Goal: Transaction & Acquisition: Purchase product/service

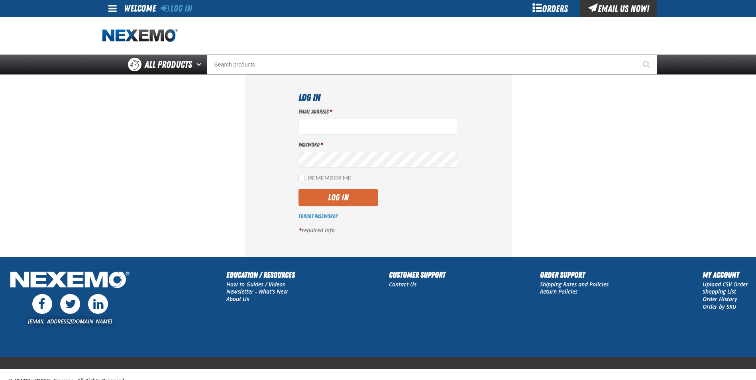
type input "gmiller@capitolchevy.com"
click at [345, 198] on button "Log In" at bounding box center [339, 198] width 80 height 18
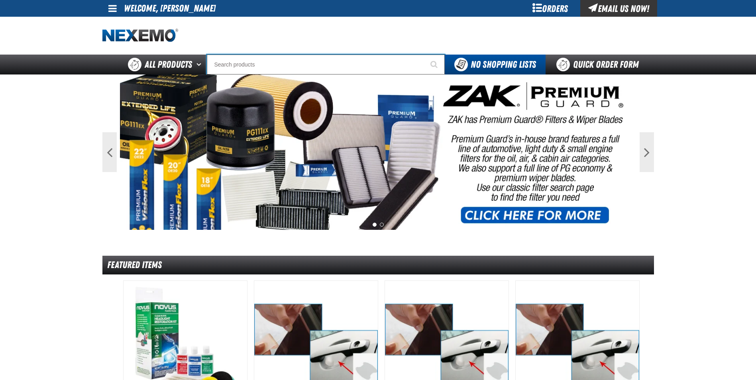
click at [251, 64] on input "Search" at bounding box center [326, 65] width 238 height 20
type input "A103"
click at [425, 55] on button "Start Searching" at bounding box center [435, 65] width 20 height 20
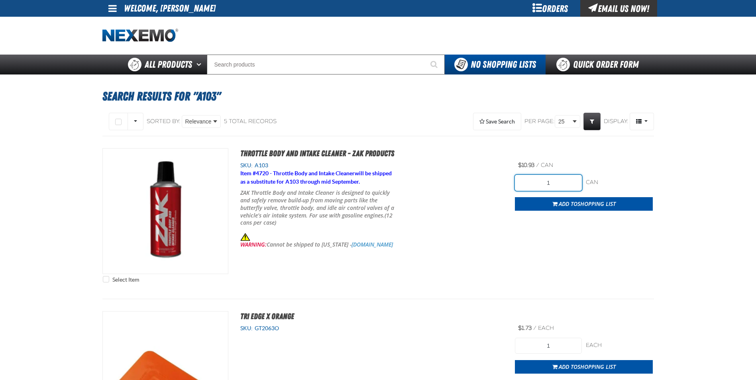
click at [552, 185] on input "1" at bounding box center [548, 183] width 67 height 16
drag, startPoint x: 552, startPoint y: 185, endPoint x: 532, endPoint y: 188, distance: 20.2
click at [532, 188] on input "1" at bounding box center [548, 183] width 67 height 16
type input "48"
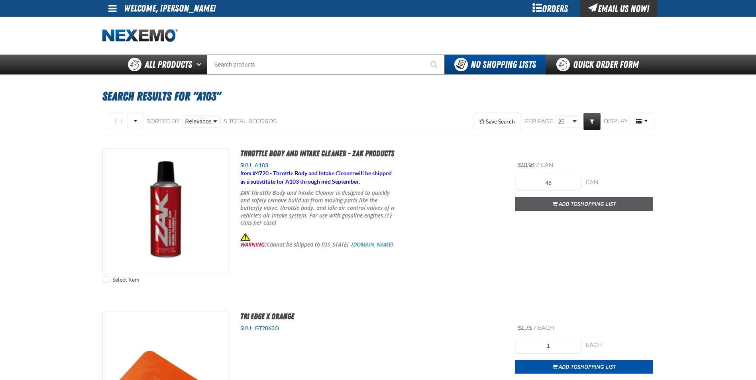
click at [598, 208] on button "Add to Shopping List" at bounding box center [584, 204] width 138 height 14
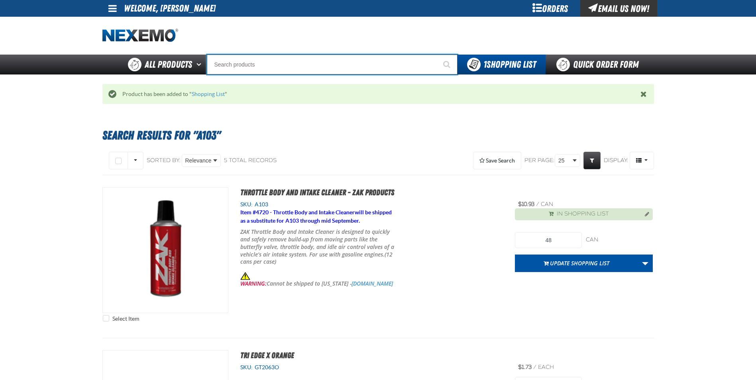
click at [225, 72] on input "Search" at bounding box center [332, 65] width 251 height 20
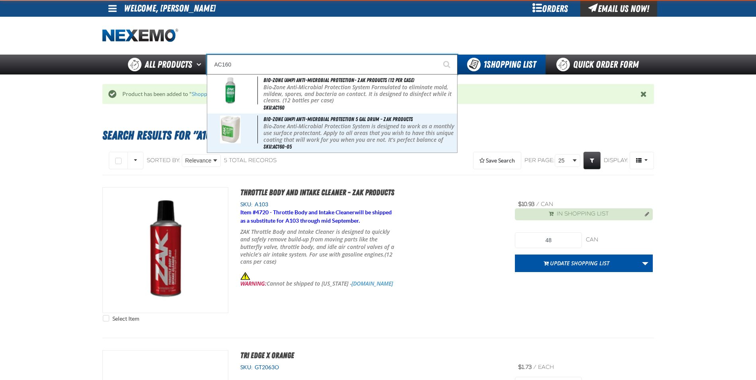
type input "AC160"
click at [438, 55] on button "Start Searching" at bounding box center [448, 65] width 20 height 20
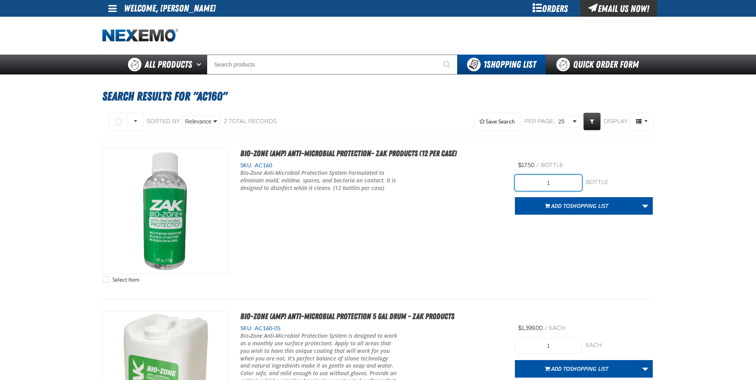
click at [555, 187] on input "1" at bounding box center [548, 183] width 67 height 16
type input "12"
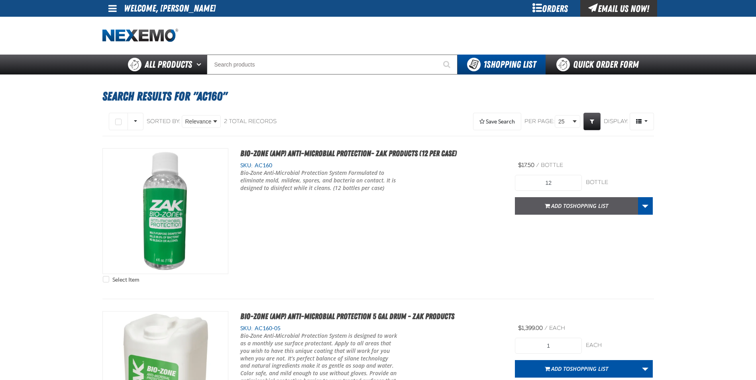
click at [569, 204] on span "Add to Shopping List" at bounding box center [579, 206] width 57 height 8
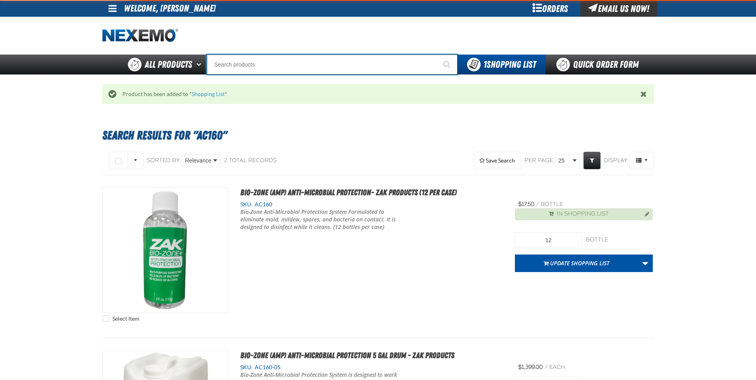
click at [281, 63] on input "Search" at bounding box center [332, 65] width 251 height 20
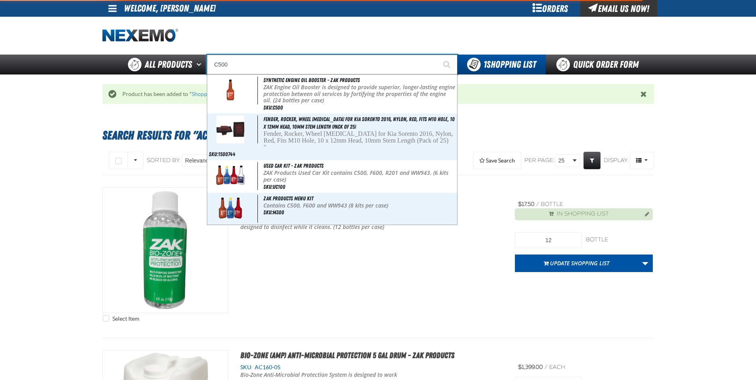
type input "C500"
click at [438, 55] on button "Start Searching" at bounding box center [448, 65] width 20 height 20
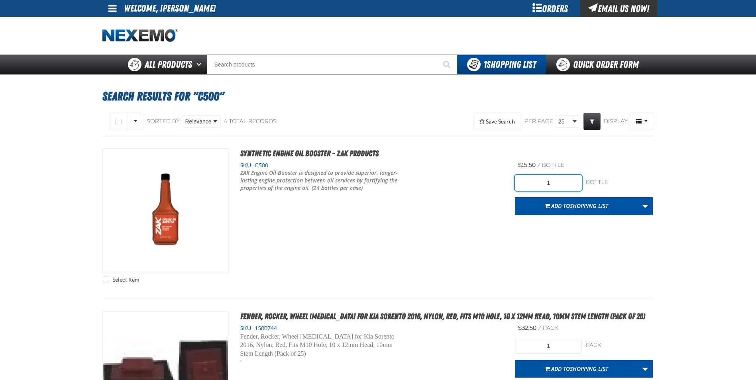
click at [558, 185] on input "1" at bounding box center [548, 183] width 67 height 16
type input "120"
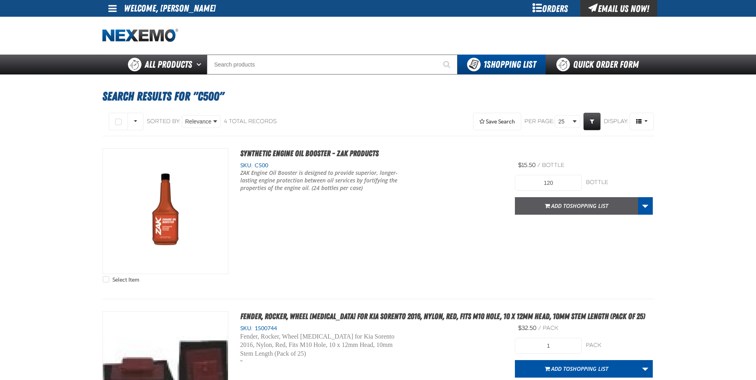
click at [568, 211] on button "Add to Shopping List" at bounding box center [576, 206] width 123 height 18
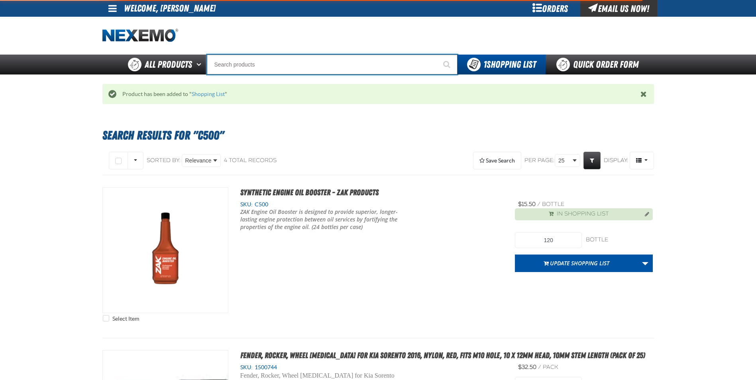
click at [264, 62] on input "Search" at bounding box center [332, 65] width 251 height 20
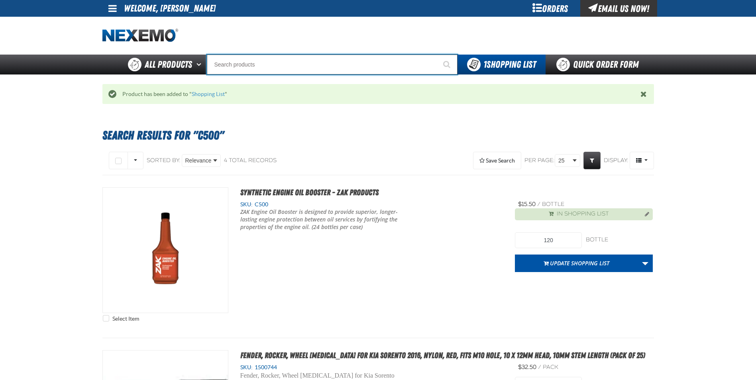
type input "D"
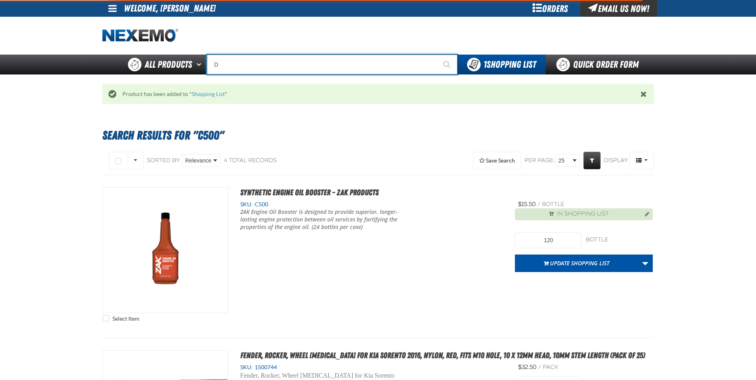
type input "D Alkaline Battery 1.5 Volt (ph)"
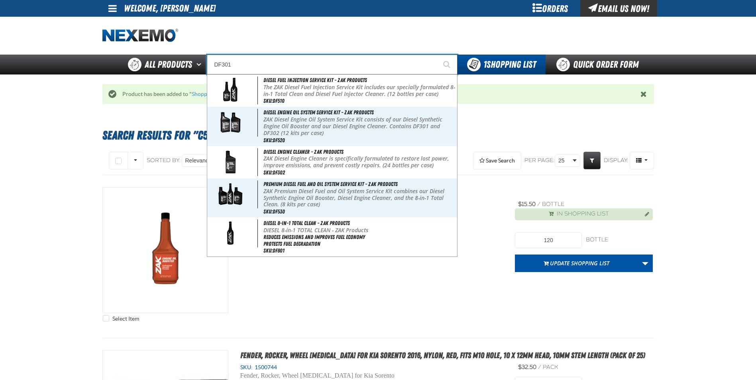
type input "DF301"
click at [438, 55] on button "Start Searching" at bounding box center [448, 65] width 20 height 20
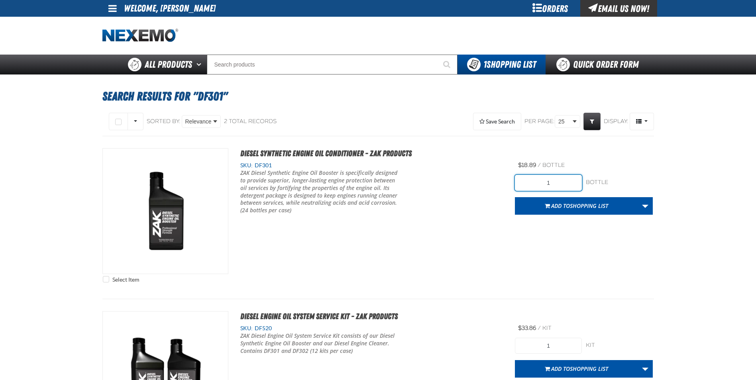
click at [570, 187] on input "1" at bounding box center [548, 183] width 67 height 16
type input "24"
click at [591, 205] on span "Shopping List" at bounding box center [589, 206] width 38 height 8
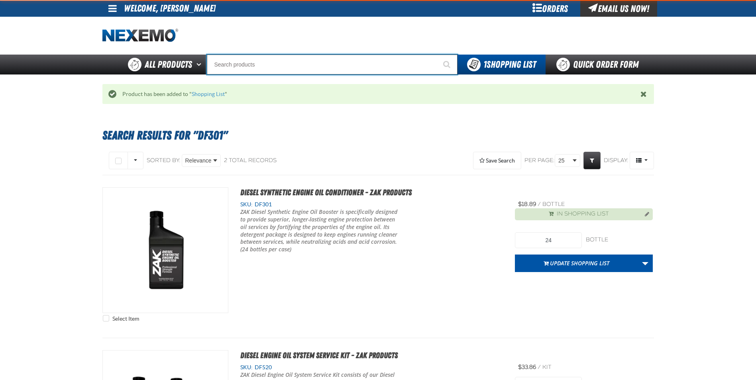
click at [258, 63] on input "Search" at bounding box center [332, 65] width 251 height 20
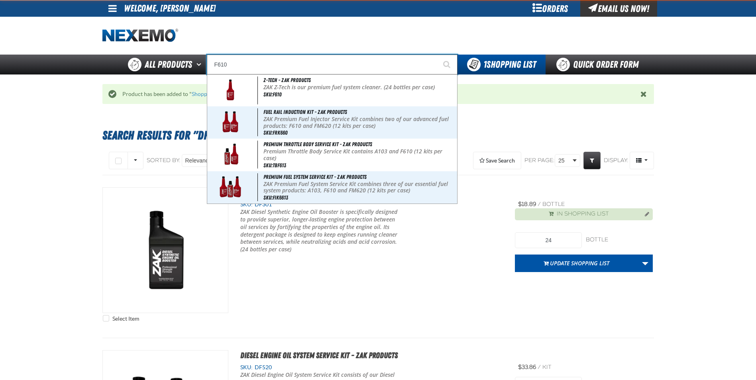
type input "F610"
click at [438, 55] on button "Start Searching" at bounding box center [448, 65] width 20 height 20
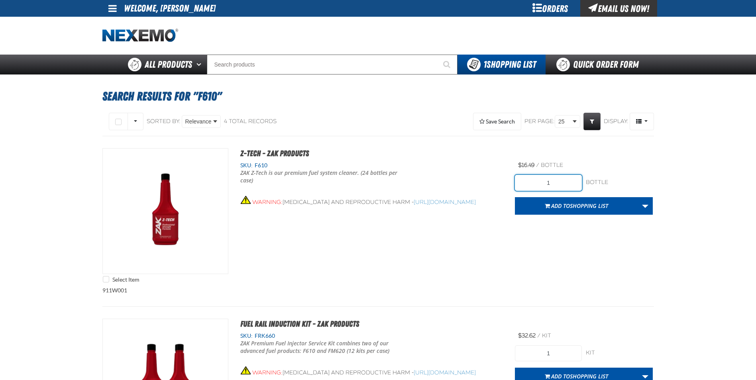
click at [576, 183] on input "1" at bounding box center [548, 183] width 67 height 16
type input "120"
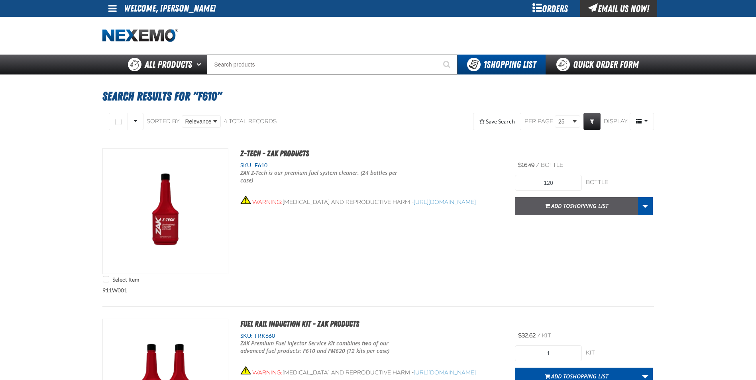
click at [585, 209] on span "Shopping List" at bounding box center [589, 206] width 38 height 8
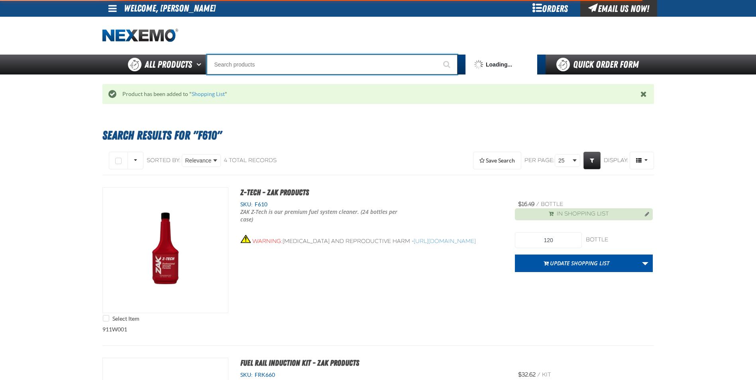
click at [261, 67] on input "Search" at bounding box center [332, 65] width 251 height 20
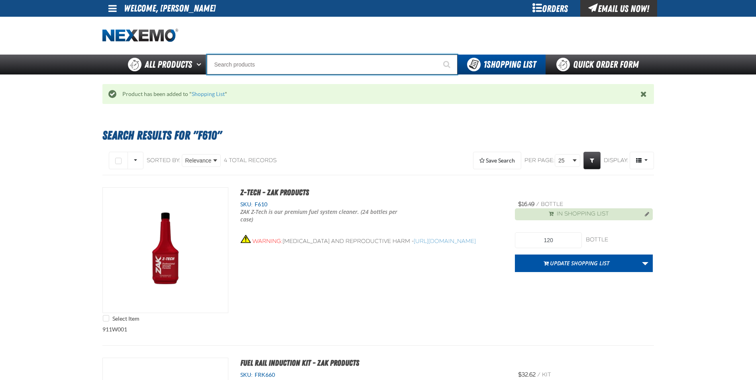
type input "R"
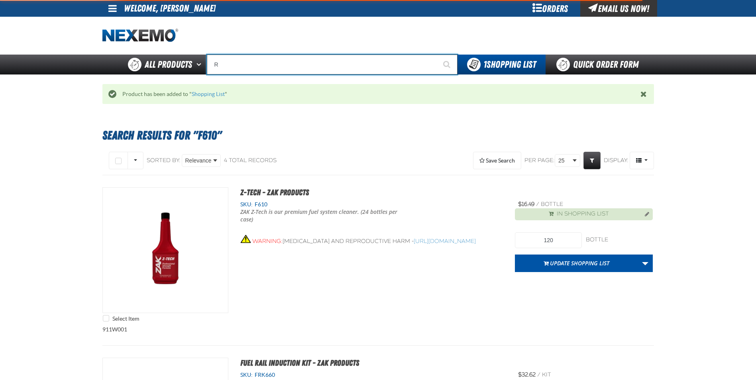
type input "ROADSIDE R"
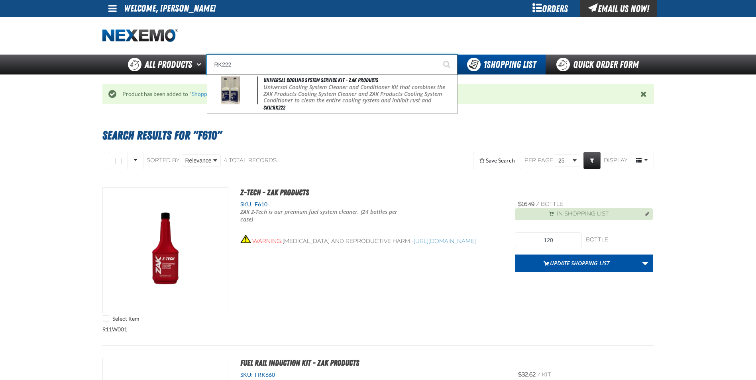
type input "RK222"
click at [438, 55] on button "Start Searching" at bounding box center [448, 65] width 20 height 20
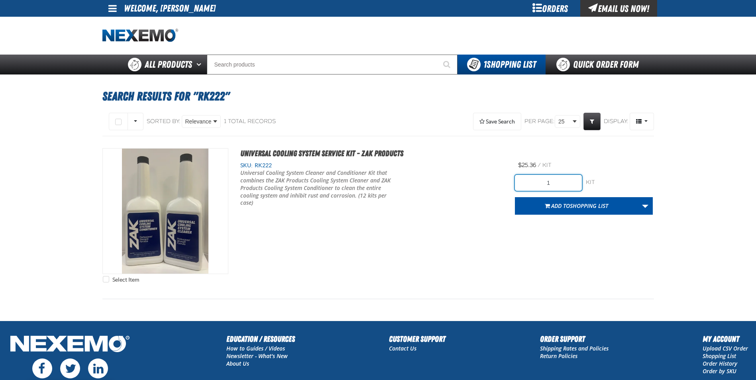
click at [560, 188] on input "1" at bounding box center [548, 183] width 67 height 16
type input "24"
click at [572, 203] on span "Shopping List" at bounding box center [589, 206] width 38 height 8
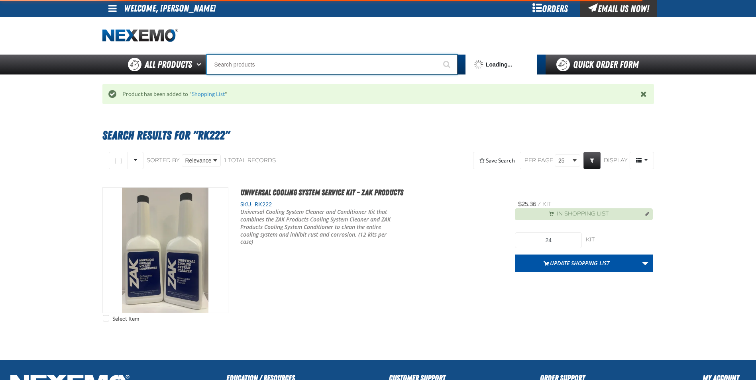
click at [254, 66] on input "Search" at bounding box center [332, 65] width 251 height 20
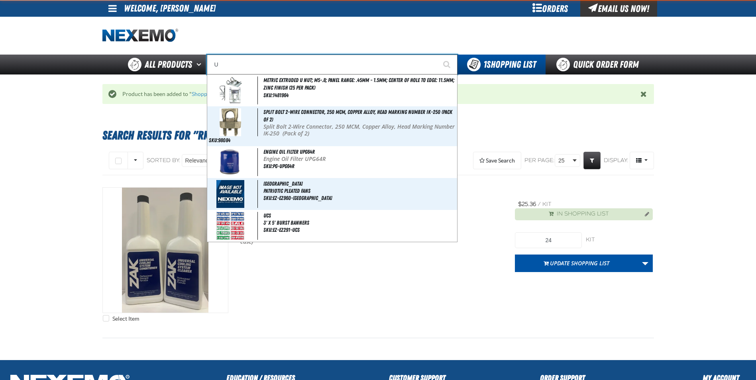
type input "UC"
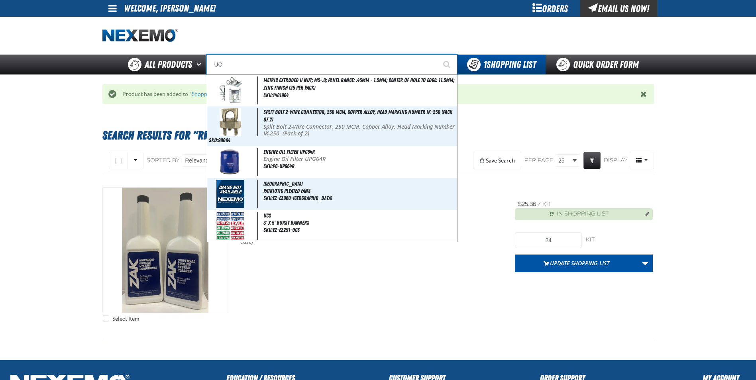
type input "UC RED"
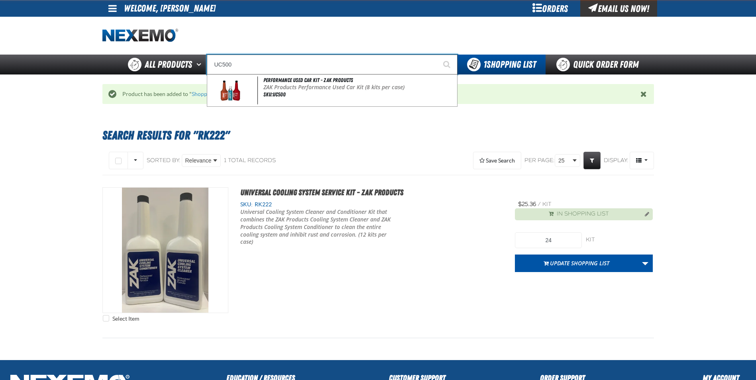
type input "UC500"
click at [438, 55] on button "Start Searching" at bounding box center [448, 65] width 20 height 20
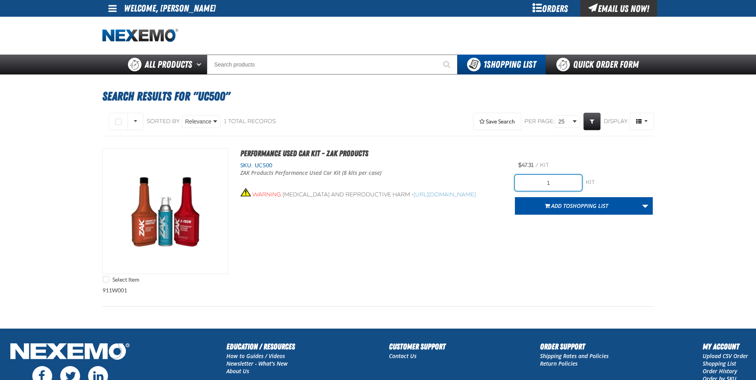
click at [576, 186] on input "1" at bounding box center [548, 183] width 67 height 16
type input "8"
type input "40"
click at [600, 181] on div "kit" at bounding box center [619, 183] width 67 height 8
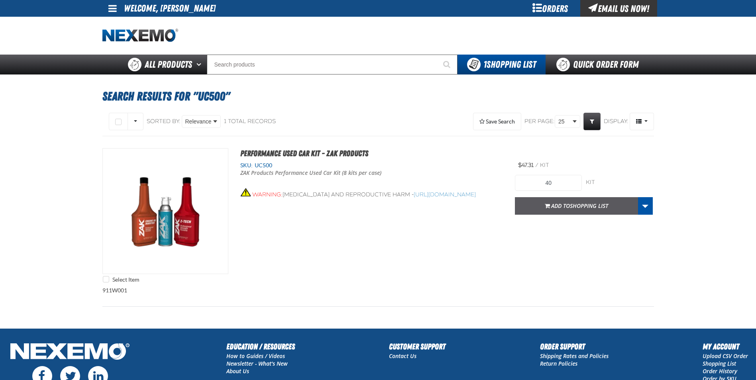
click at [589, 206] on span "Shopping List" at bounding box center [589, 206] width 38 height 8
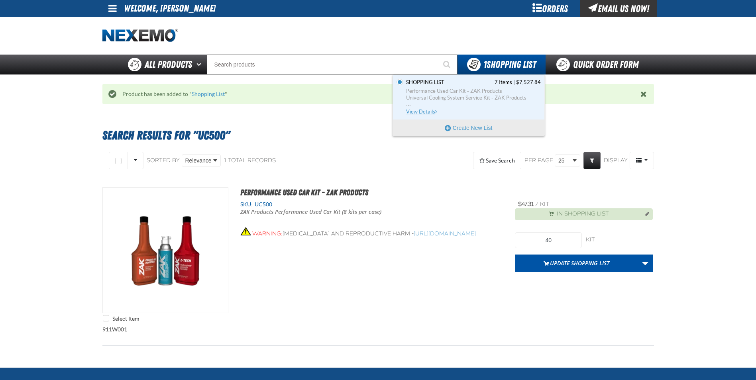
click at [425, 112] on span "View Details" at bounding box center [422, 112] width 32 height 6
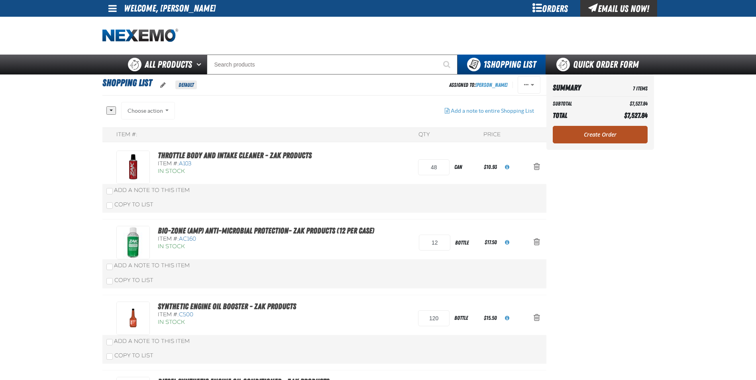
click at [586, 138] on link "Create Order" at bounding box center [600, 135] width 95 height 18
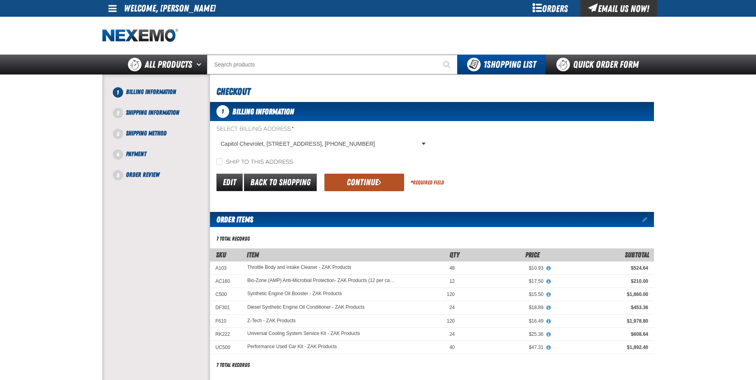
click at [369, 189] on button "Continue" at bounding box center [365, 183] width 80 height 18
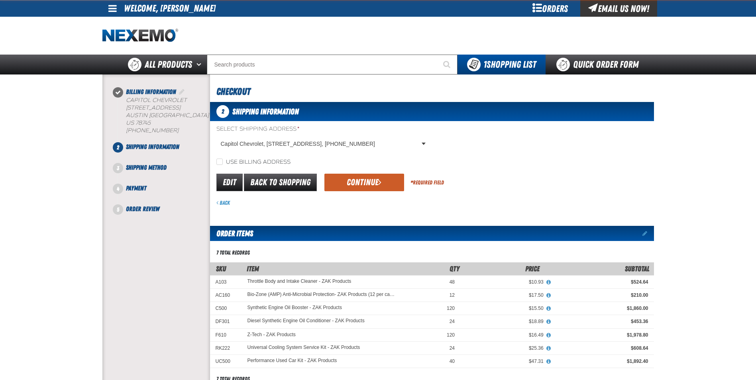
click at [367, 185] on button "Continue" at bounding box center [365, 183] width 80 height 18
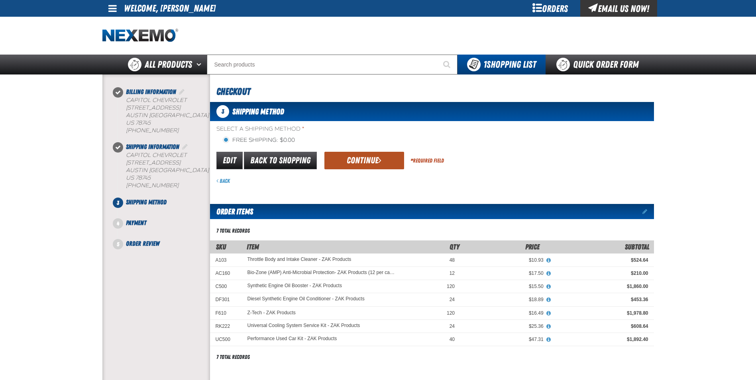
click at [366, 163] on button "Continue" at bounding box center [365, 161] width 80 height 18
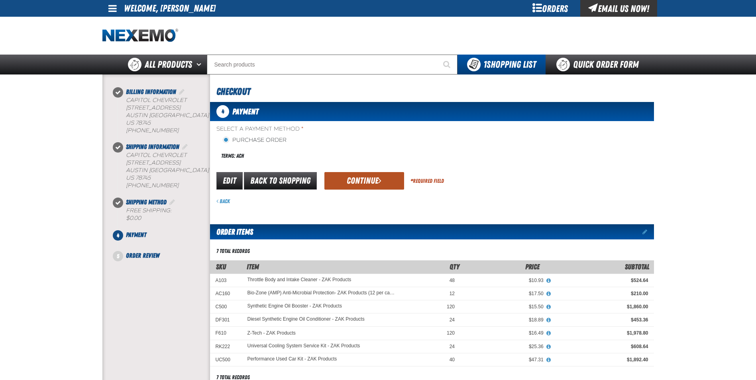
click at [359, 179] on button "Continue" at bounding box center [365, 181] width 80 height 18
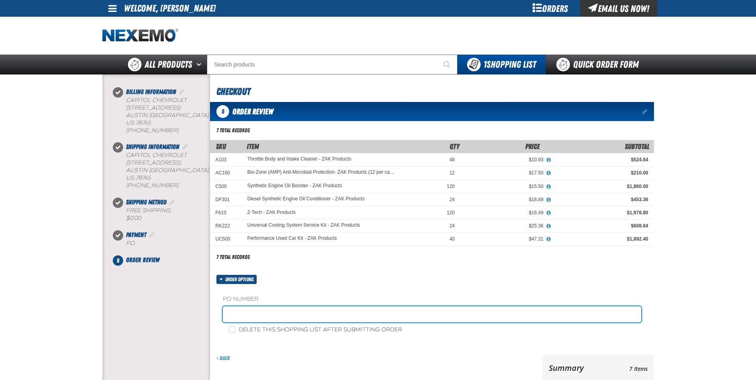
click at [258, 309] on input "text" at bounding box center [432, 315] width 419 height 16
type input "[PERSON_NAME]"
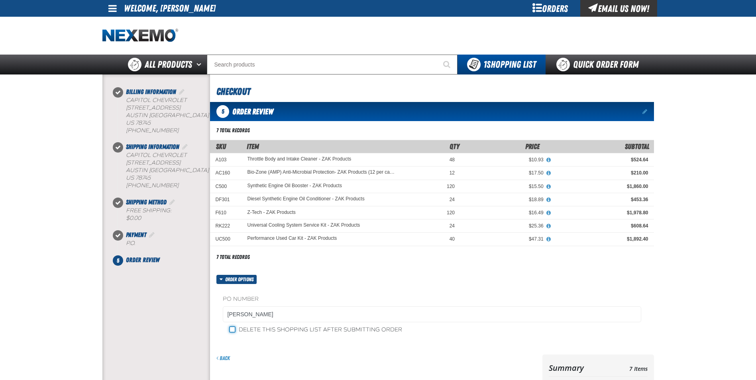
click at [232, 329] on input "Delete this shopping list after submitting order" at bounding box center [232, 330] width 6 height 6
checkbox input "true"
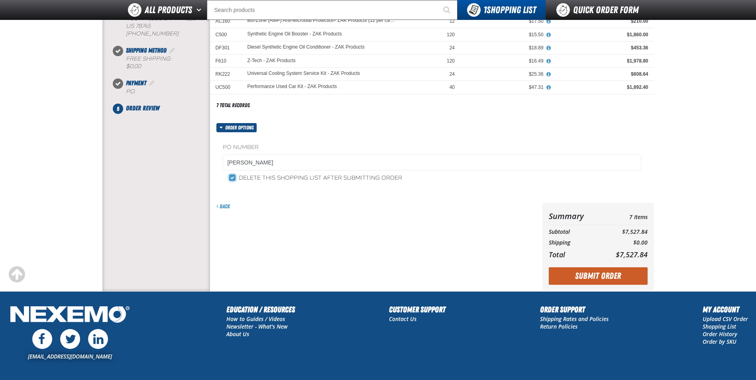
scroll to position [196, 0]
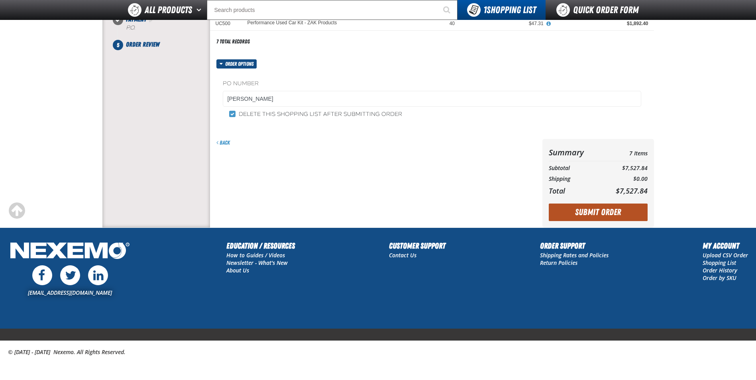
click at [571, 215] on button "Submit Order" at bounding box center [598, 213] width 99 height 18
